Goal: Task Accomplishment & Management: Manage account settings

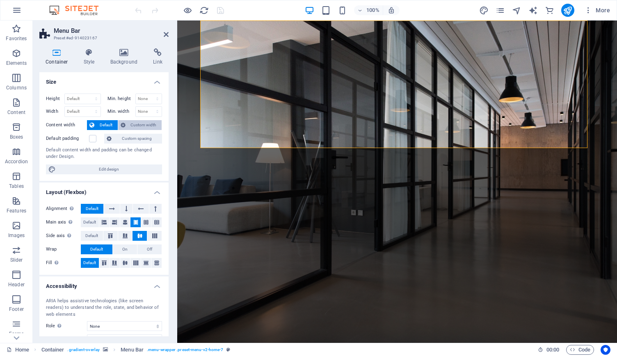
click at [142, 123] on span "Custom width" at bounding box center [144, 125] width 32 height 10
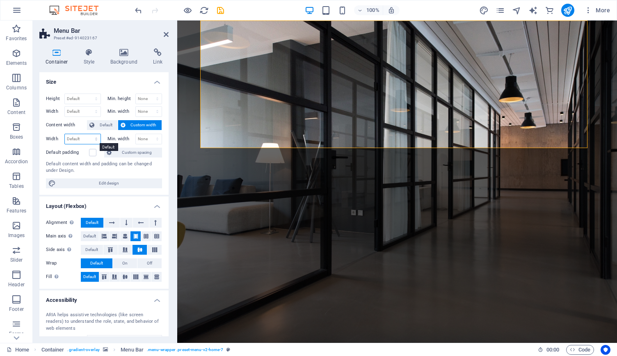
click at [80, 136] on select "Default px rem % em vh vw" at bounding box center [83, 139] width 36 height 10
click at [150, 173] on div "Default content width and padding can be changed under Design." at bounding box center [104, 168] width 116 height 14
click at [91, 154] on label at bounding box center [92, 152] width 7 height 7
click at [0, 0] on input "Default padding" at bounding box center [0, 0] width 0 height 0
click at [91, 154] on label at bounding box center [92, 152] width 7 height 7
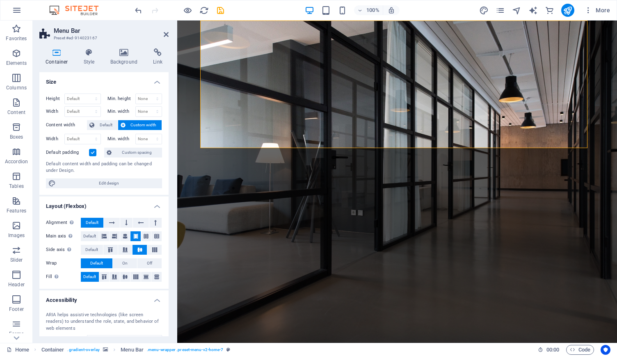
click at [0, 0] on input "Default padding" at bounding box center [0, 0] width 0 height 0
click at [124, 219] on button at bounding box center [126, 223] width 12 height 10
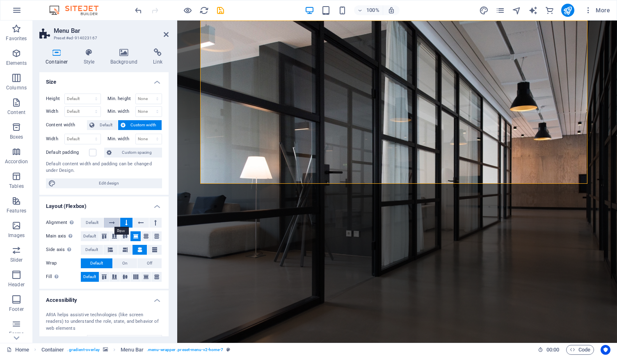
click at [110, 221] on icon at bounding box center [112, 223] width 6 height 10
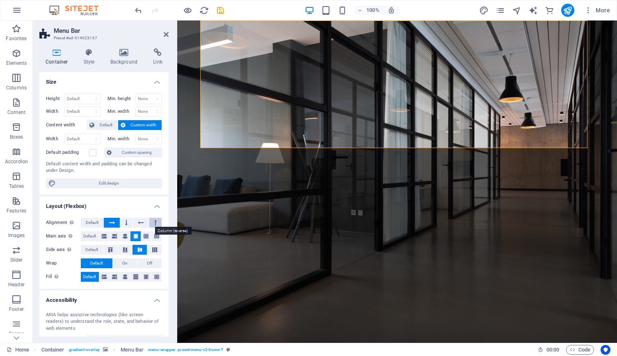
click at [151, 218] on button at bounding box center [155, 223] width 12 height 10
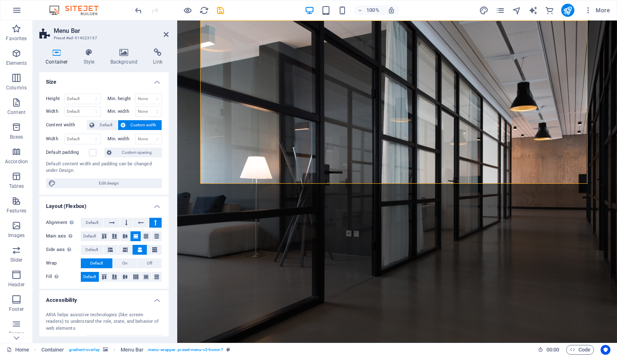
click at [151, 218] on button at bounding box center [155, 223] width 12 height 10
click at [112, 223] on icon at bounding box center [112, 223] width 6 height 10
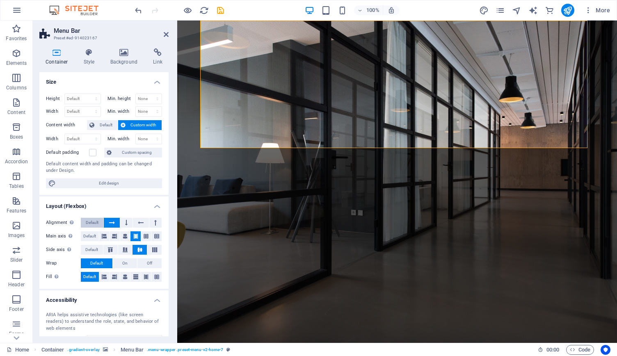
click at [91, 220] on span "Default" at bounding box center [92, 223] width 13 height 10
select select "px"
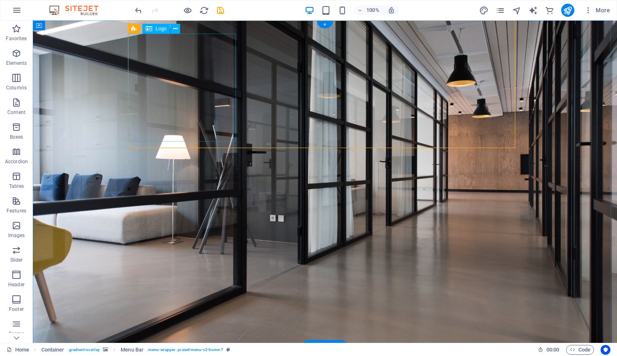
select select "px"
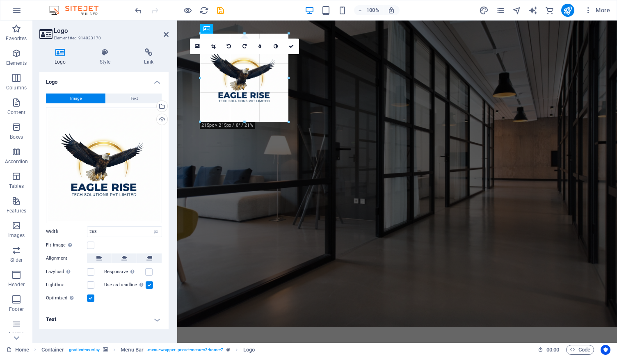
drag, startPoint x: 308, startPoint y: 142, endPoint x: 108, endPoint y: 57, distance: 217.0
type input "215"
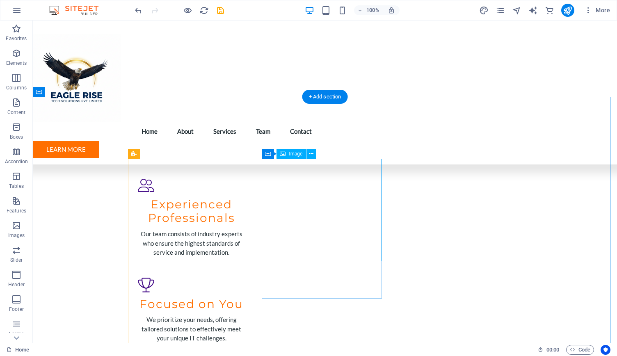
scroll to position [1124, 0]
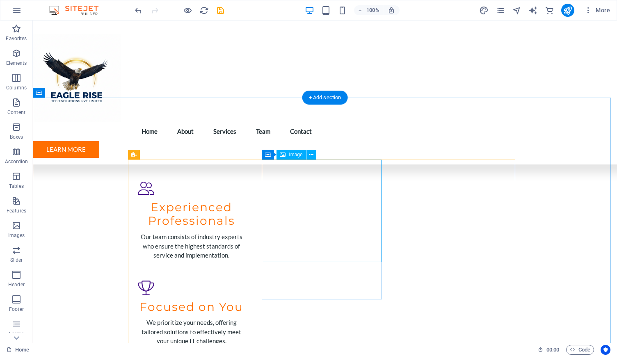
select select "vw"
select select "px"
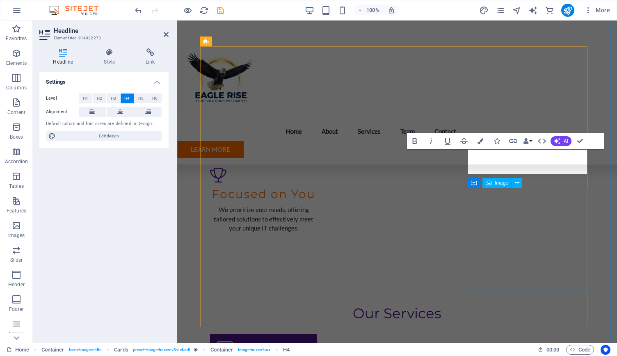
scroll to position [1237, 0]
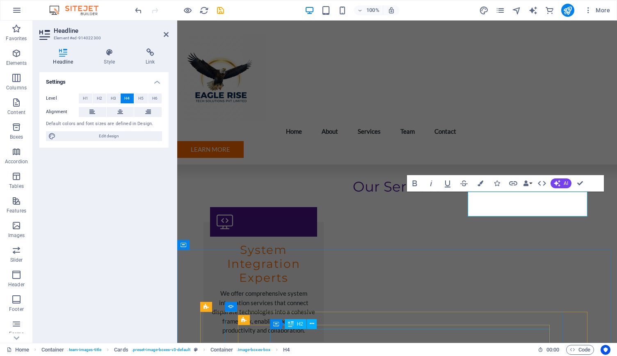
scroll to position [1211, 0]
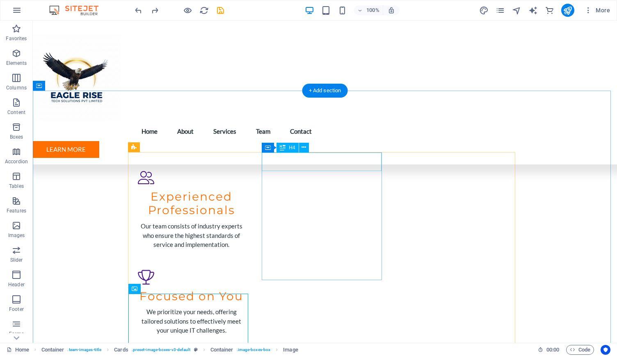
scroll to position [1131, 0]
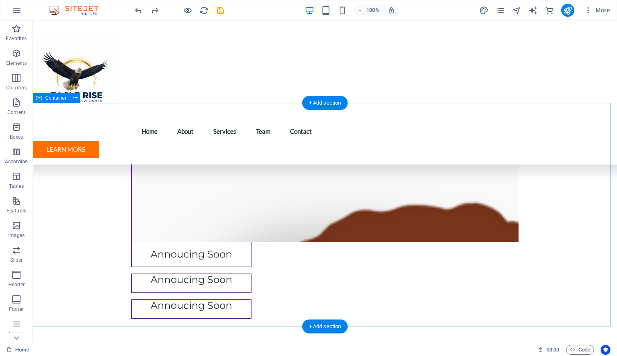
scroll to position [2661, 0]
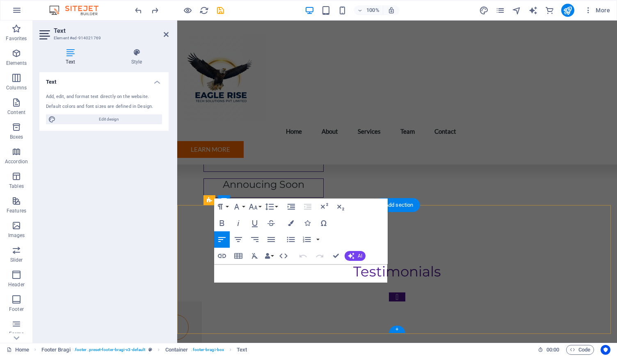
scroll to position [2552, 0]
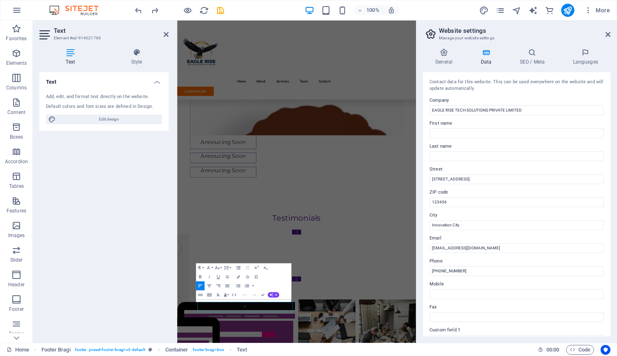
scroll to position [2284, 0]
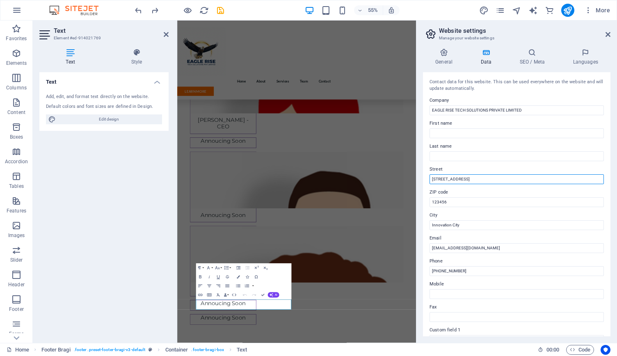
drag, startPoint x: 644, startPoint y: 200, endPoint x: 594, endPoint y: 300, distance: 112.2
drag, startPoint x: 459, startPoint y: 178, endPoint x: 429, endPoint y: 179, distance: 30.4
click at [429, 179] on div "Contact data for this website. This can be used everywhere on the website and w…" at bounding box center [517, 204] width 188 height 264
type input "C"
paste input "Block 3, [GEOGRAPHIC_DATA]"
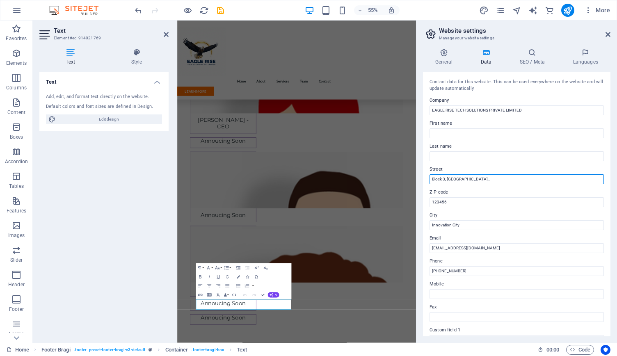
paste input "A3 & [GEOGRAPHIC_DATA], [GEOGRAPHIC_DATA], [GEOGRAPHIC_DATA]"
type input "Block 3, [GEOGRAPHIC_DATA] ,[GEOGRAPHIC_DATA], [GEOGRAPHIC_DATA], [GEOGRAPHIC_D…"
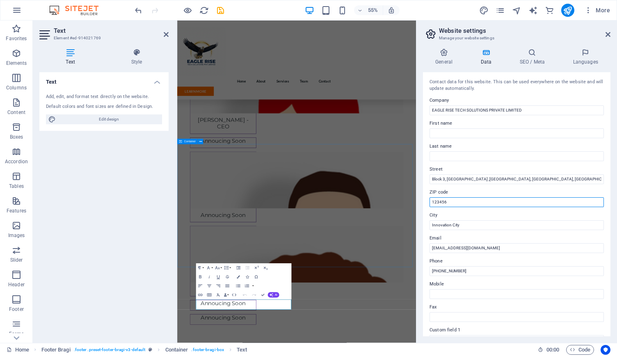
drag, startPoint x: 633, startPoint y: 218, endPoint x: 584, endPoint y: 338, distance: 129.6
drag, startPoint x: 637, startPoint y: 224, endPoint x: 594, endPoint y: 222, distance: 43.6
click at [438, 202] on input "123456" at bounding box center [517, 202] width 174 height 10
paste input "600032"
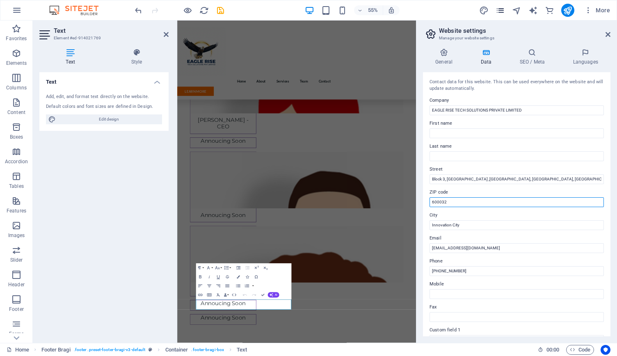
type input "600032"
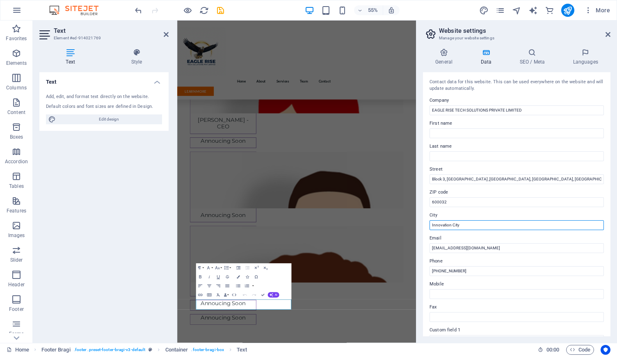
drag, startPoint x: 641, startPoint y: 244, endPoint x: 609, endPoint y: 381, distance: 140.7
paste input "[GEOGRAPHIC_DATA]"
paste input "text"
type input "[GEOGRAPHIC_DATA]"
drag, startPoint x: 466, startPoint y: 270, endPoint x: 431, endPoint y: 269, distance: 35.3
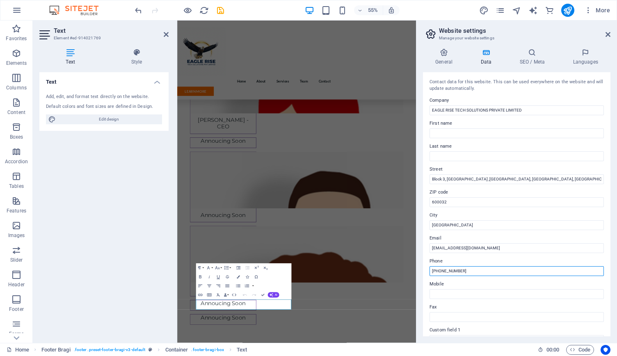
click at [431, 269] on input "[PHONE_NUMBER]" at bounding box center [517, 271] width 174 height 10
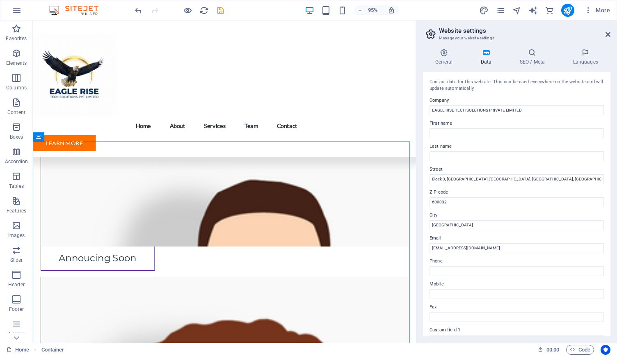
scroll to position [2518, 0]
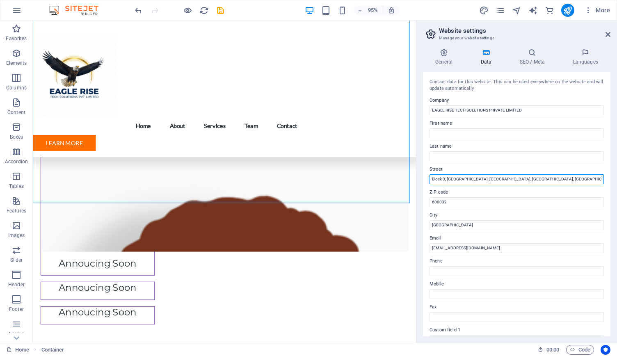
click at [432, 180] on input "Block 3, [GEOGRAPHIC_DATA] ,[GEOGRAPHIC_DATA], [GEOGRAPHIC_DATA], [GEOGRAPHIC_D…" at bounding box center [517, 179] width 174 height 10
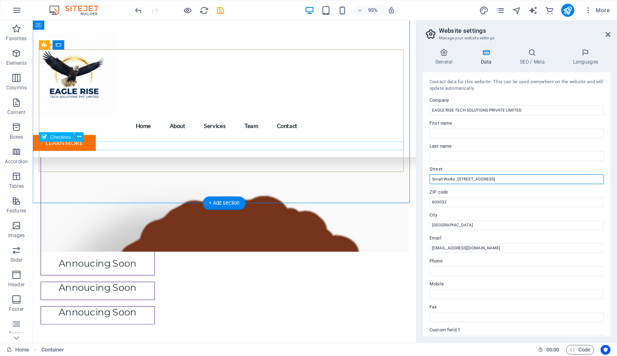
type input "Smart Works , [STREET_ADDRESS]"
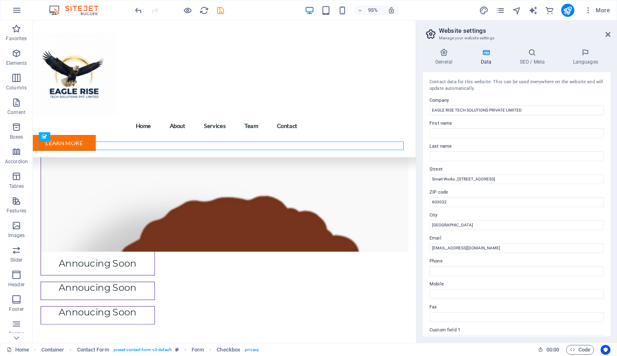
click at [439, 6] on div "95% More" at bounding box center [373, 10] width 480 height 13
click at [608, 33] on icon at bounding box center [608, 34] width 5 height 7
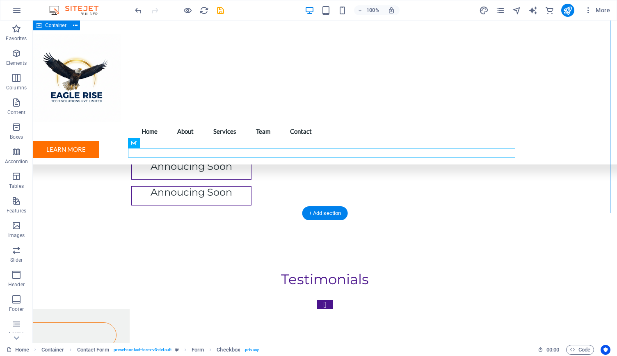
scroll to position [2670, 0]
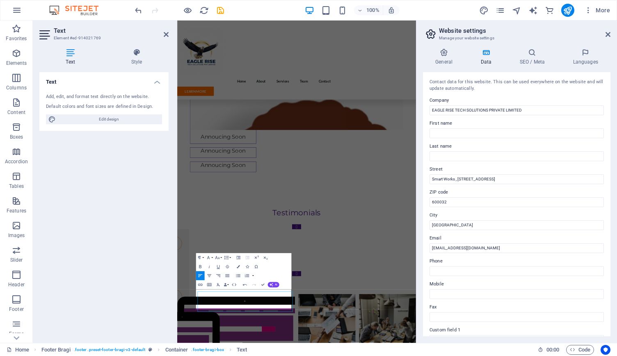
click at [241, 287] on div "Paragraph Format Normal Heading 1 Heading 2 Heading 3 Heading 4 Heading 5 Headi…" at bounding box center [244, 271] width 96 height 36
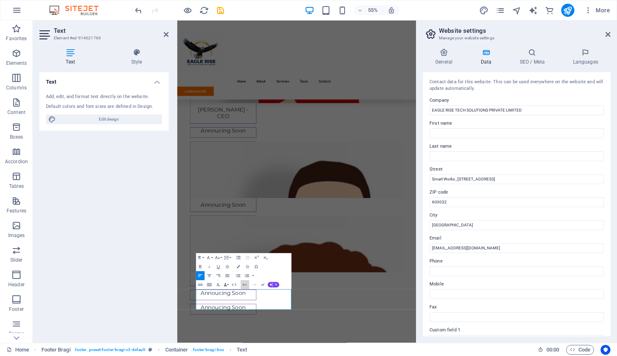
click at [241, 287] on button "Undo" at bounding box center [245, 284] width 9 height 9
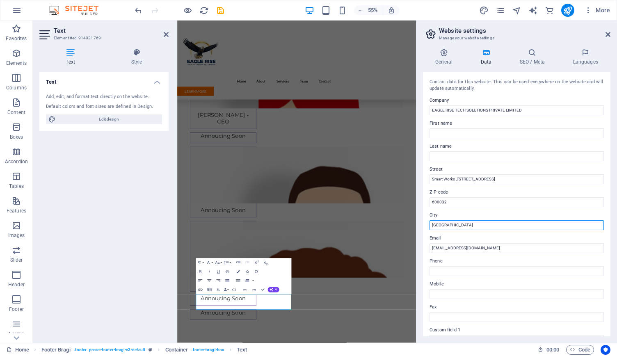
drag, startPoint x: 458, startPoint y: 225, endPoint x: 417, endPoint y: 225, distance: 41.1
click at [417, 225] on aside "Website settings Manage your website settings General Data SEO / Meta Languages…" at bounding box center [516, 182] width 201 height 323
click at [419, 271] on div "General Data SEO / Meta Languages Website name [DOMAIN_NAME] Logo Drag files he…" at bounding box center [517, 192] width 201 height 301
click at [612, 34] on aside "Website settings Manage your website settings General Data SEO / Meta Languages…" at bounding box center [516, 182] width 201 height 323
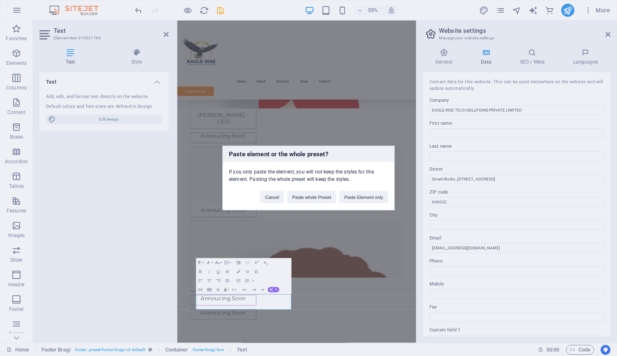
click at [139, 259] on div "Paste element or the whole preset? If you only paste the element, you will not …" at bounding box center [308, 178] width 617 height 356
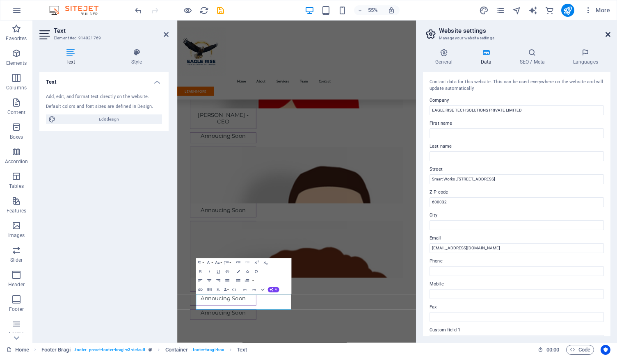
click at [610, 33] on icon at bounding box center [608, 34] width 5 height 7
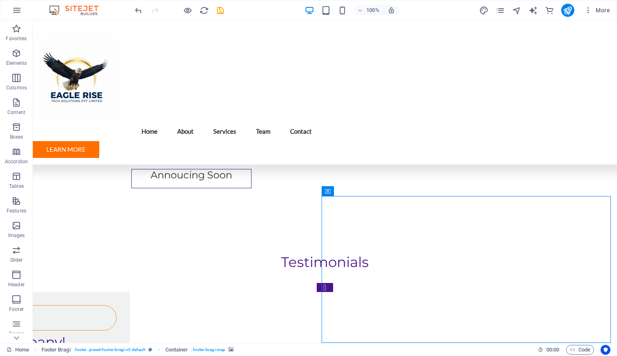
select select "px"
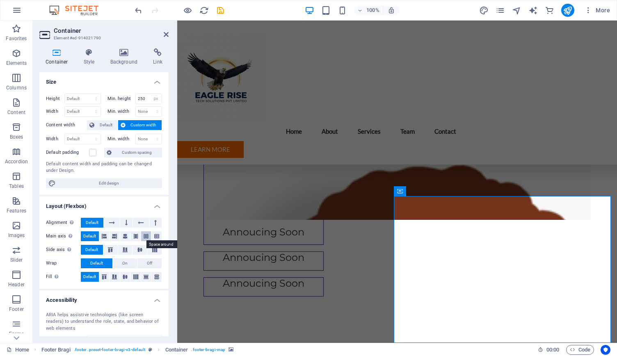
scroll to position [67, 0]
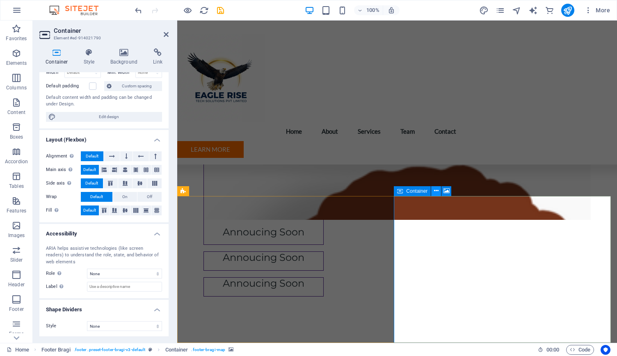
click at [436, 193] on icon at bounding box center [436, 191] width 5 height 9
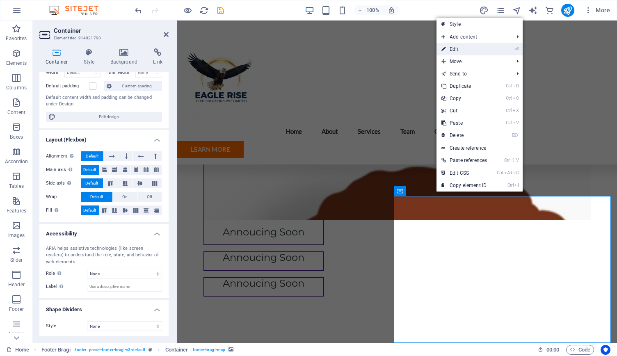
click at [468, 48] on link "⏎ Edit" at bounding box center [464, 49] width 55 height 12
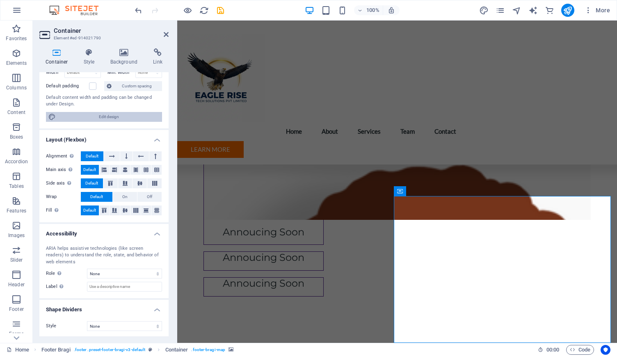
scroll to position [0, 0]
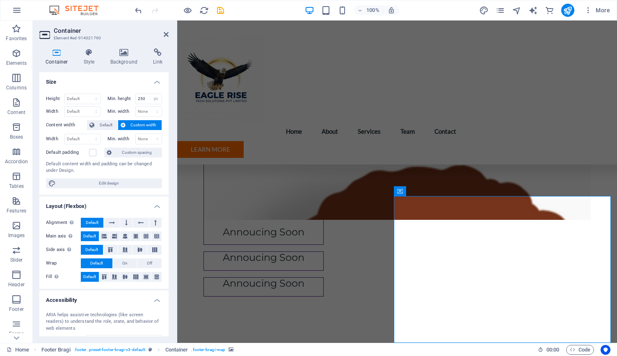
click at [140, 123] on span "Custom width" at bounding box center [144, 125] width 32 height 10
click at [108, 123] on span "Default" at bounding box center [106, 125] width 18 height 10
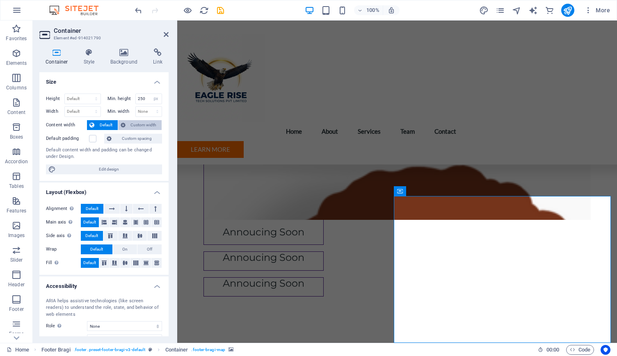
click at [128, 121] on span "Custom width" at bounding box center [144, 125] width 32 height 10
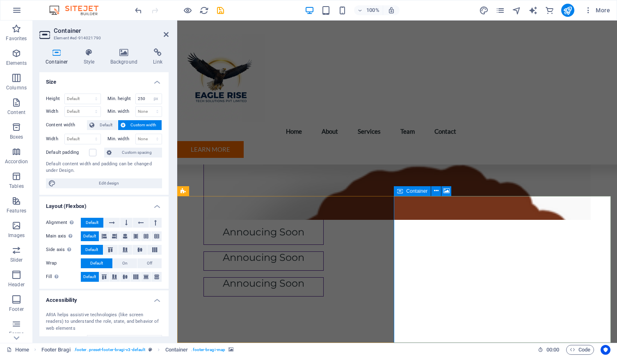
drag, startPoint x: 461, startPoint y: 267, endPoint x: 507, endPoint y: 184, distance: 95.2
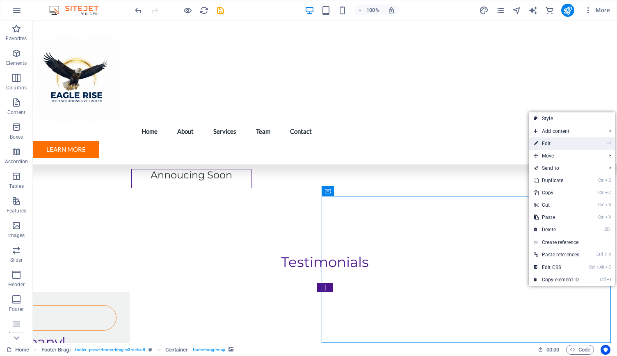
click at [544, 142] on link "⏎ Edit" at bounding box center [556, 144] width 55 height 12
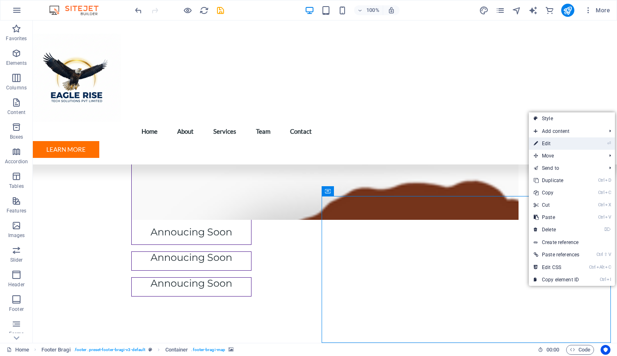
select select "px"
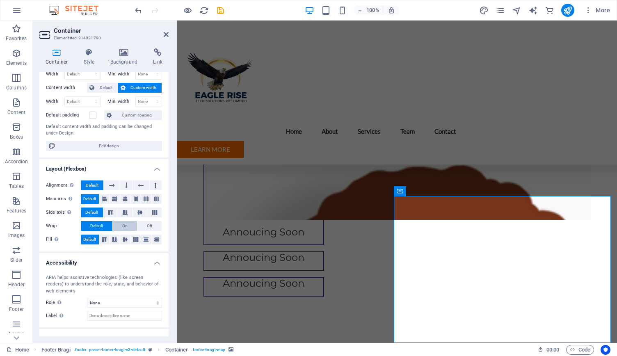
scroll to position [67, 0]
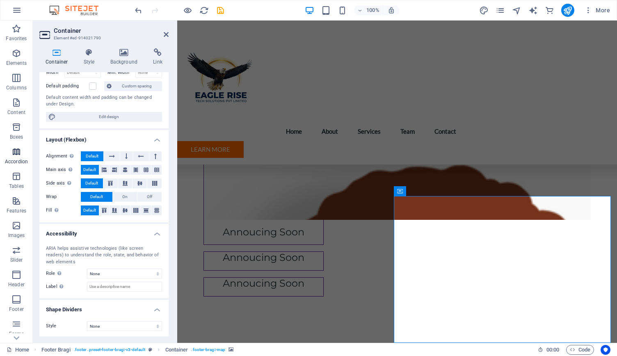
click at [12, 154] on icon "button" at bounding box center [16, 152] width 10 height 10
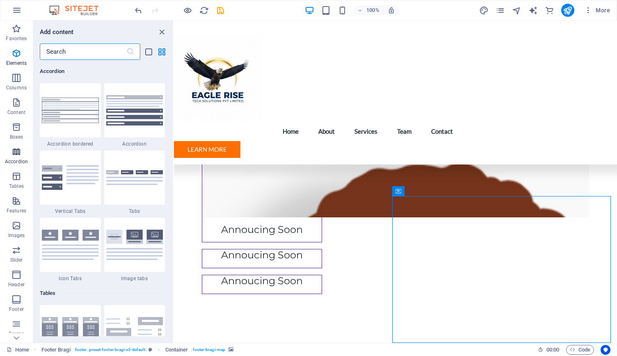
scroll to position [2621, 0]
select select "px"
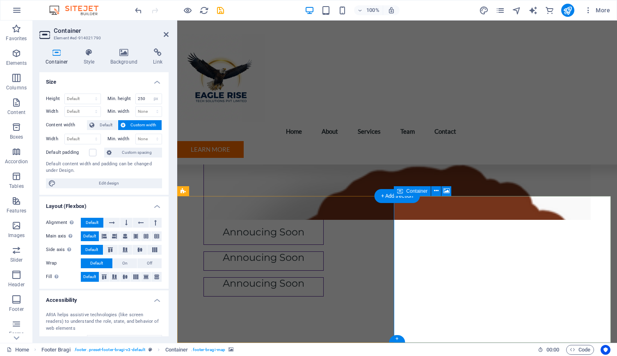
click at [438, 192] on icon at bounding box center [436, 191] width 5 height 9
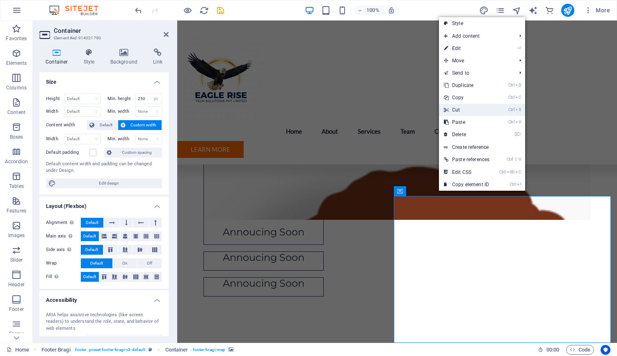
click at [462, 112] on link "Ctrl X Cut" at bounding box center [466, 110] width 55 height 12
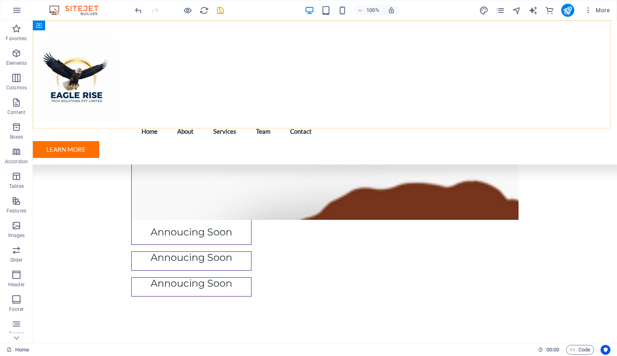
scroll to position [2670, 0]
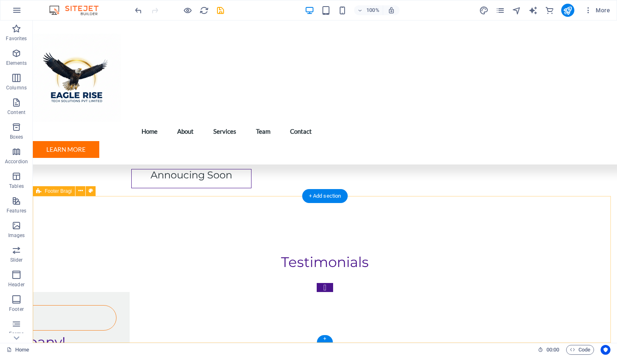
select select "footer"
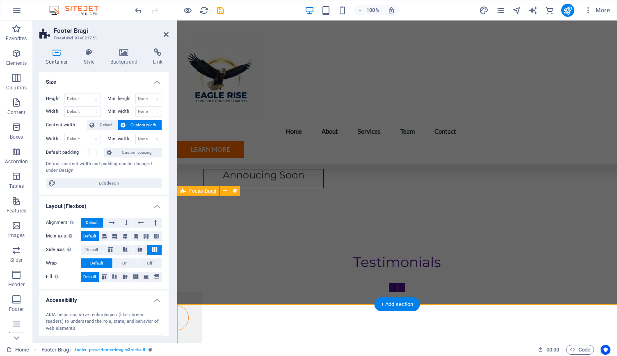
scroll to position [2562, 0]
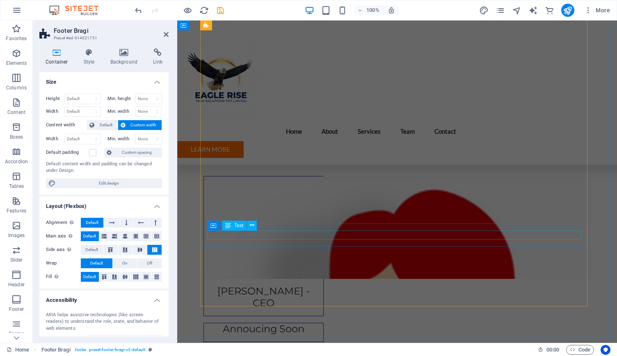
checkbox input "false"
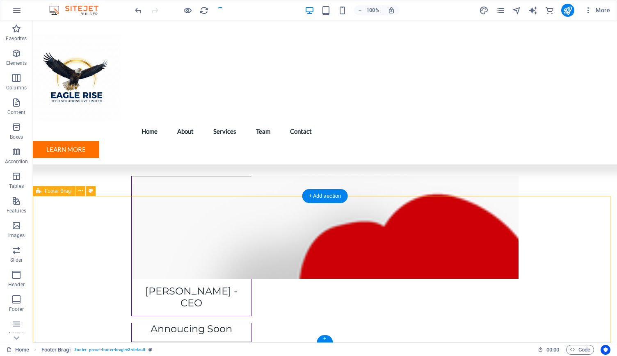
scroll to position [2670, 0]
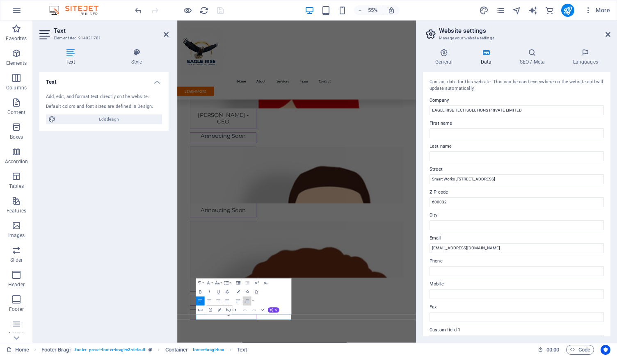
click at [246, 297] on button "Ordered List" at bounding box center [247, 301] width 9 height 9
click at [462, 247] on input "[EMAIL_ADDRESS][DOMAIN_NAME]" at bounding box center [517, 248] width 174 height 10
type input "[EMAIL_ADDRESS][DOMAIN_NAME]"
click at [610, 37] on icon at bounding box center [608, 34] width 5 height 7
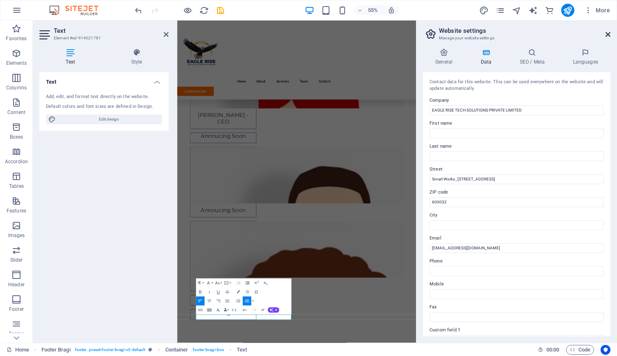
scroll to position [2562, 0]
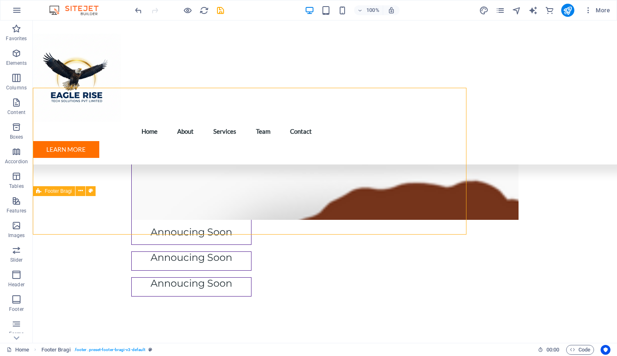
scroll to position [2670, 0]
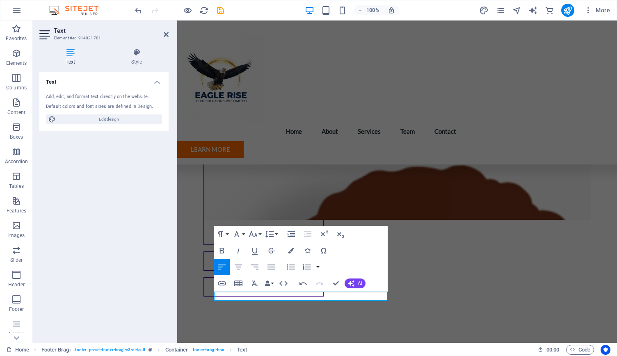
click at [115, 263] on div "Text Add, edit, and format text directly on the website. Default colors and fon…" at bounding box center [103, 204] width 129 height 264
drag, startPoint x: 292, startPoint y: 284, endPoint x: 367, endPoint y: 167, distance: 138.1
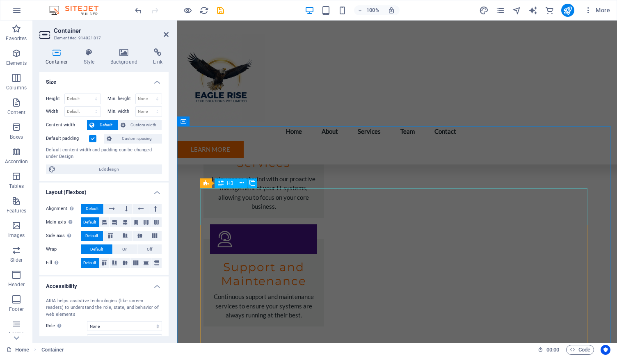
scroll to position [1947, 0]
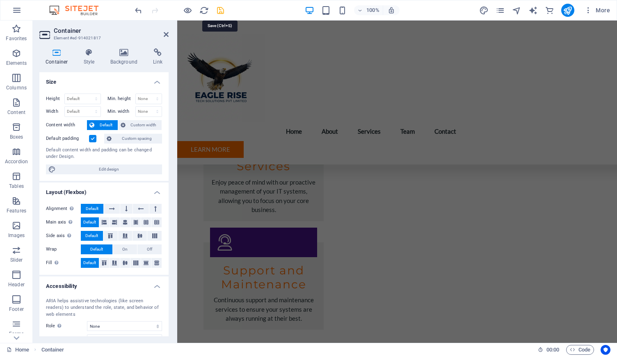
click at [219, 12] on icon "save" at bounding box center [220, 10] width 9 height 9
checkbox input "false"
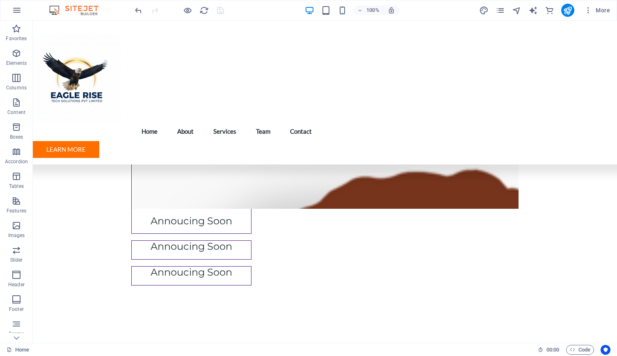
click at [559, 13] on div "More" at bounding box center [546, 10] width 134 height 13
click at [570, 11] on icon "publish" at bounding box center [567, 10] width 9 height 9
